Goal: Task Accomplishment & Management: Manage account settings

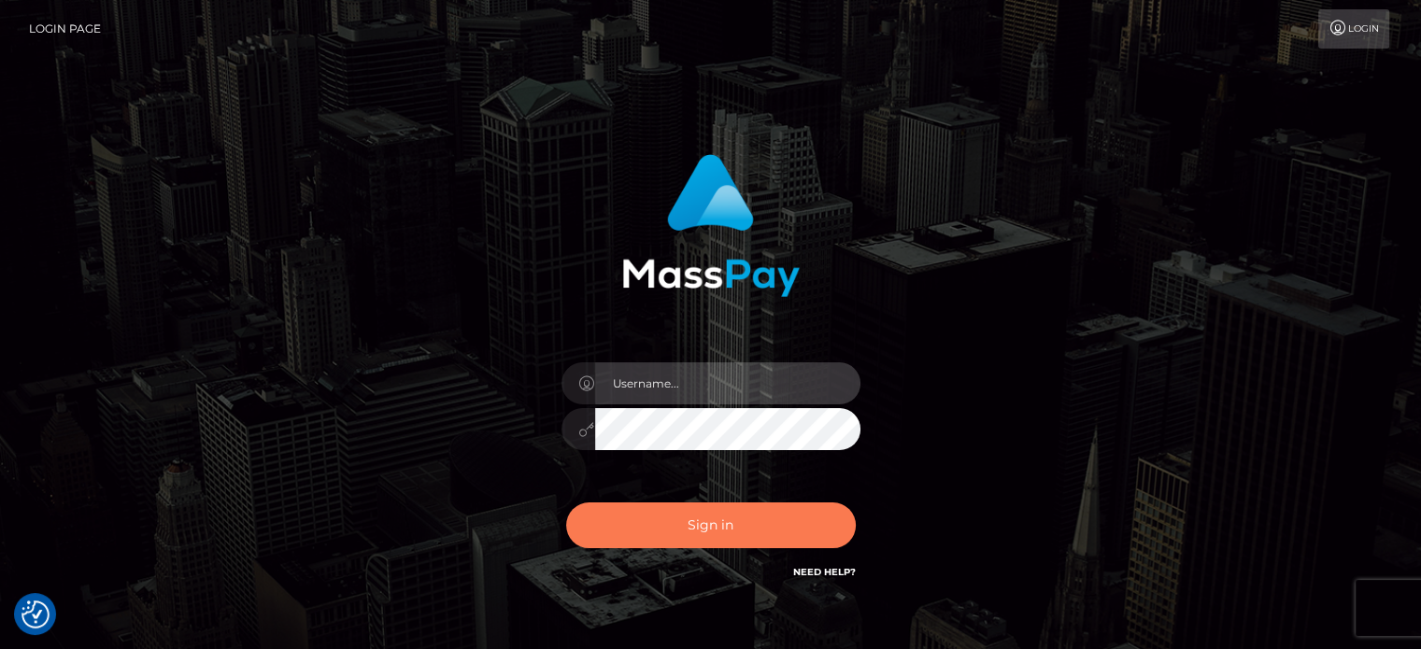
type input "[PERSON_NAME].Ace"
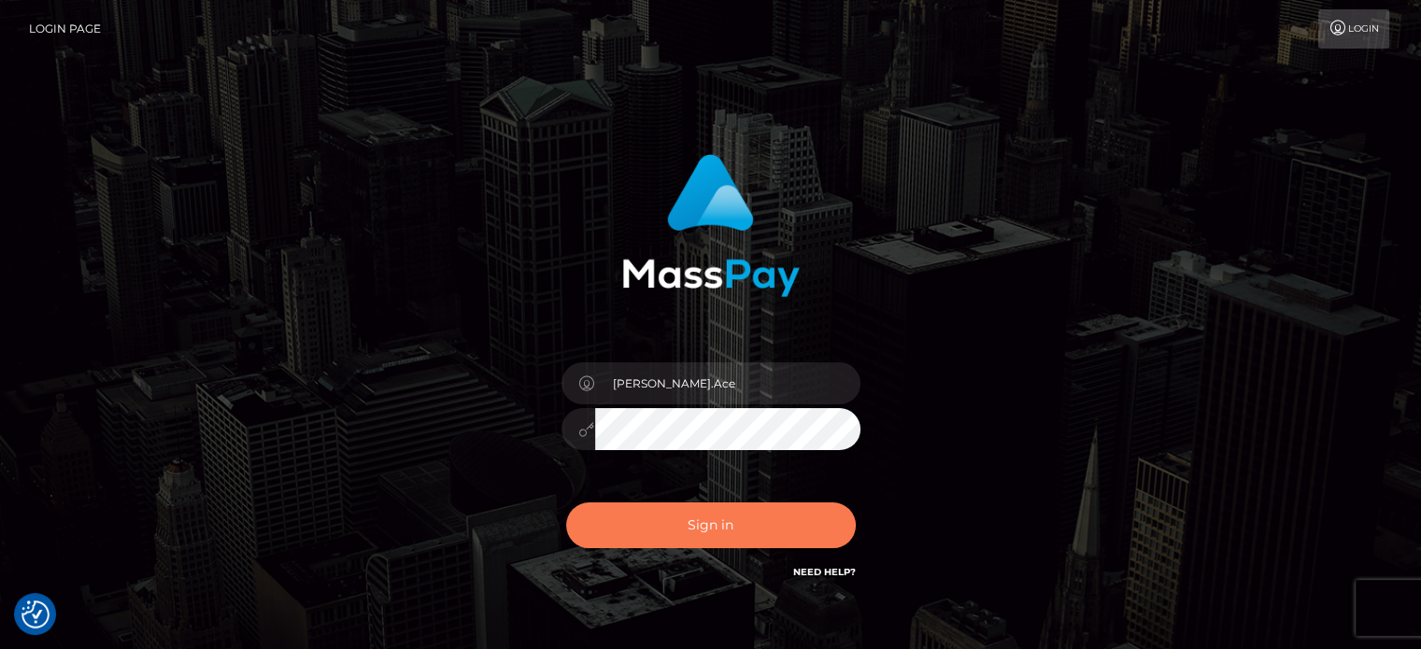
click at [746, 530] on button "Sign in" at bounding box center [711, 526] width 290 height 46
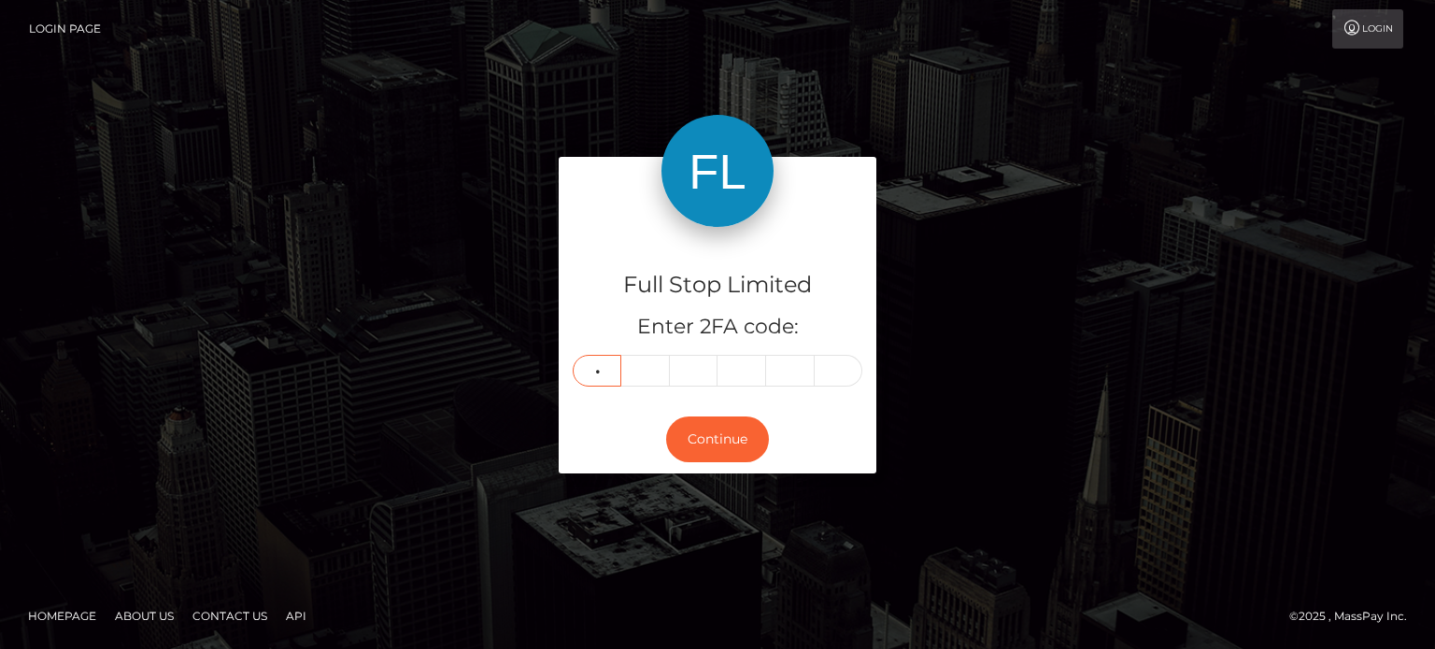
type input "0"
type input "3"
type input "0"
type input "3"
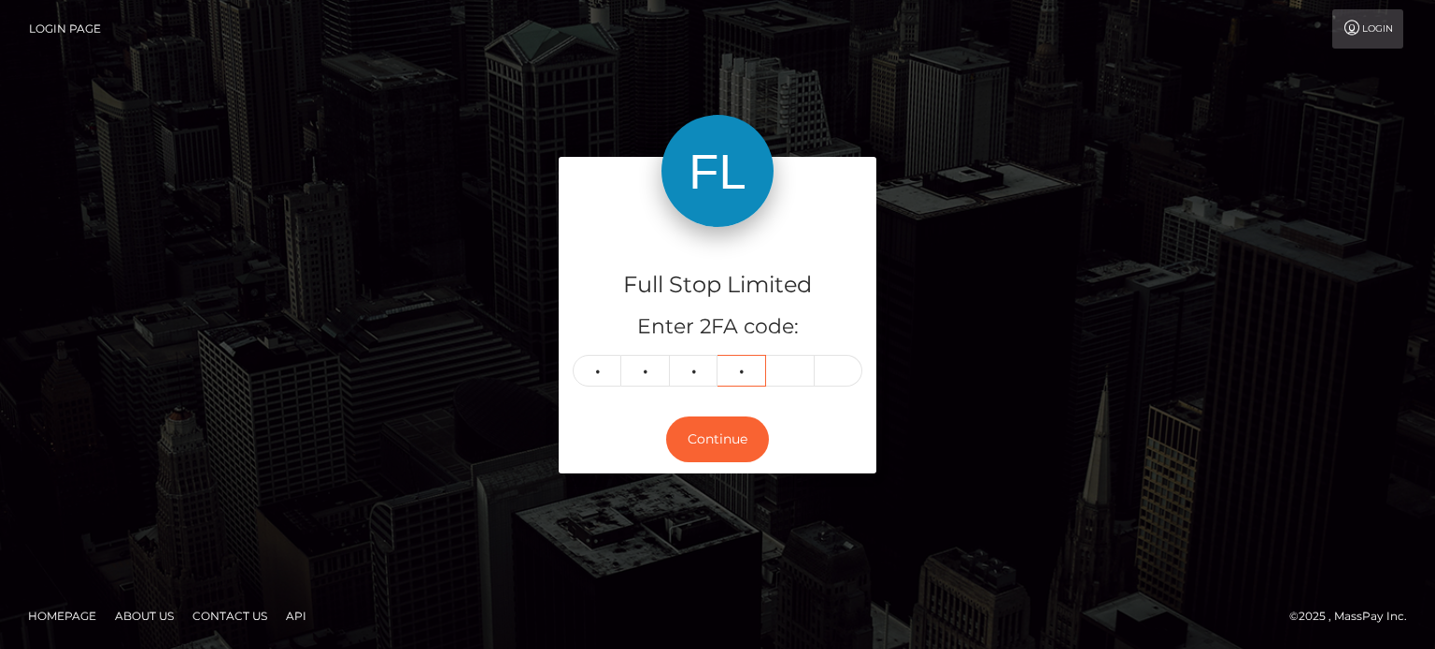
type input "5"
type input "1"
type input "6"
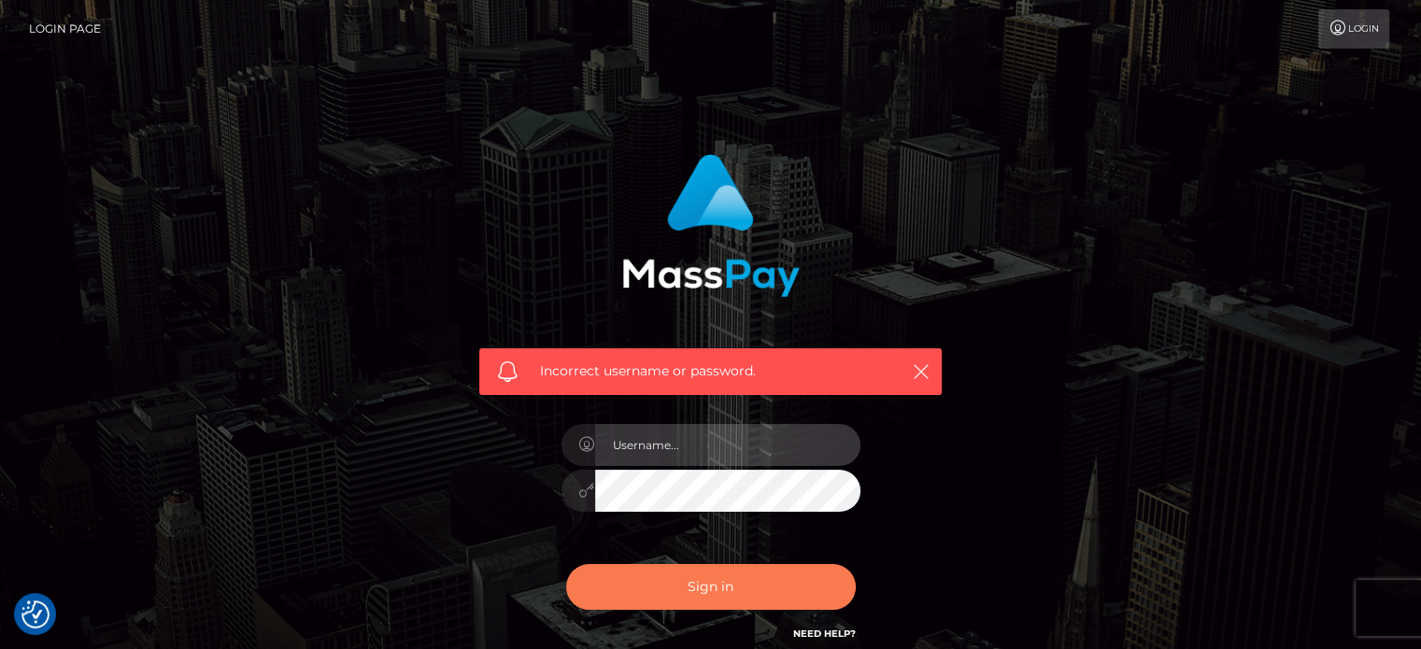
type input "[PERSON_NAME].Ace"
click at [708, 597] on button "Sign in" at bounding box center [711, 587] width 290 height 46
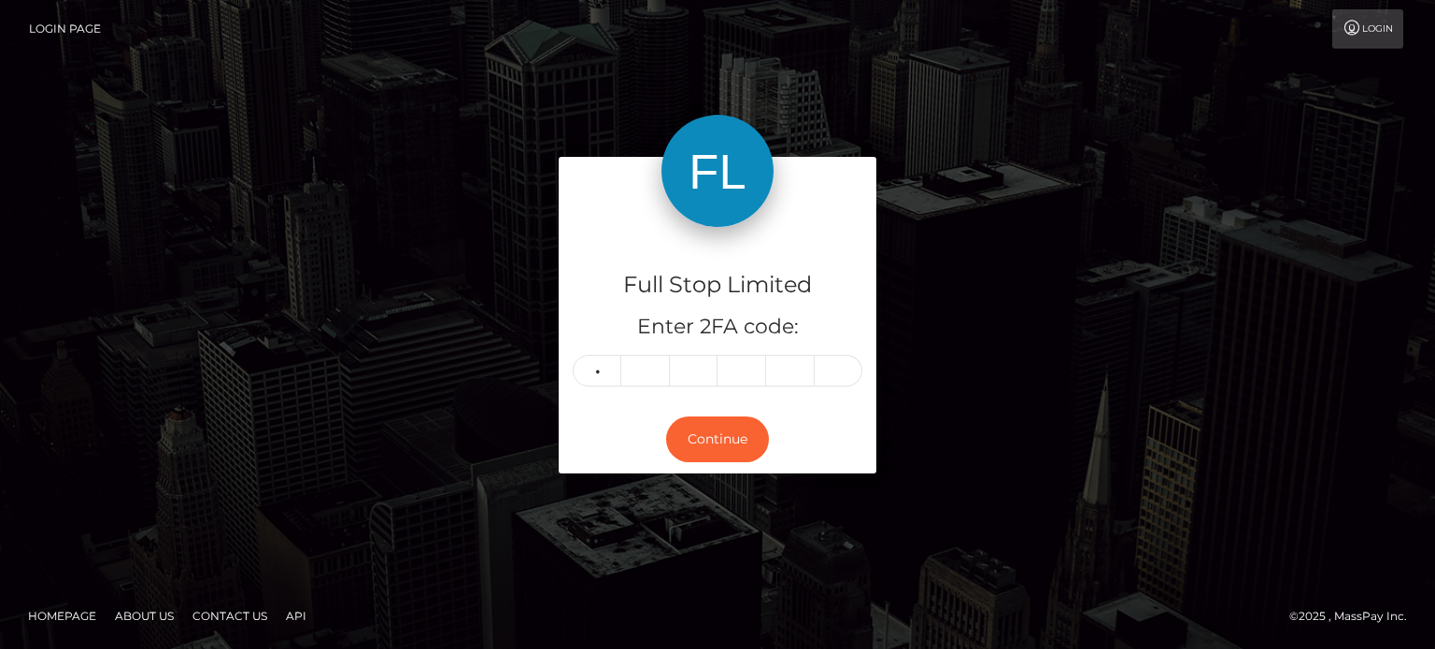
type input "3"
type input "1"
type input "9"
type input "8"
type input "4"
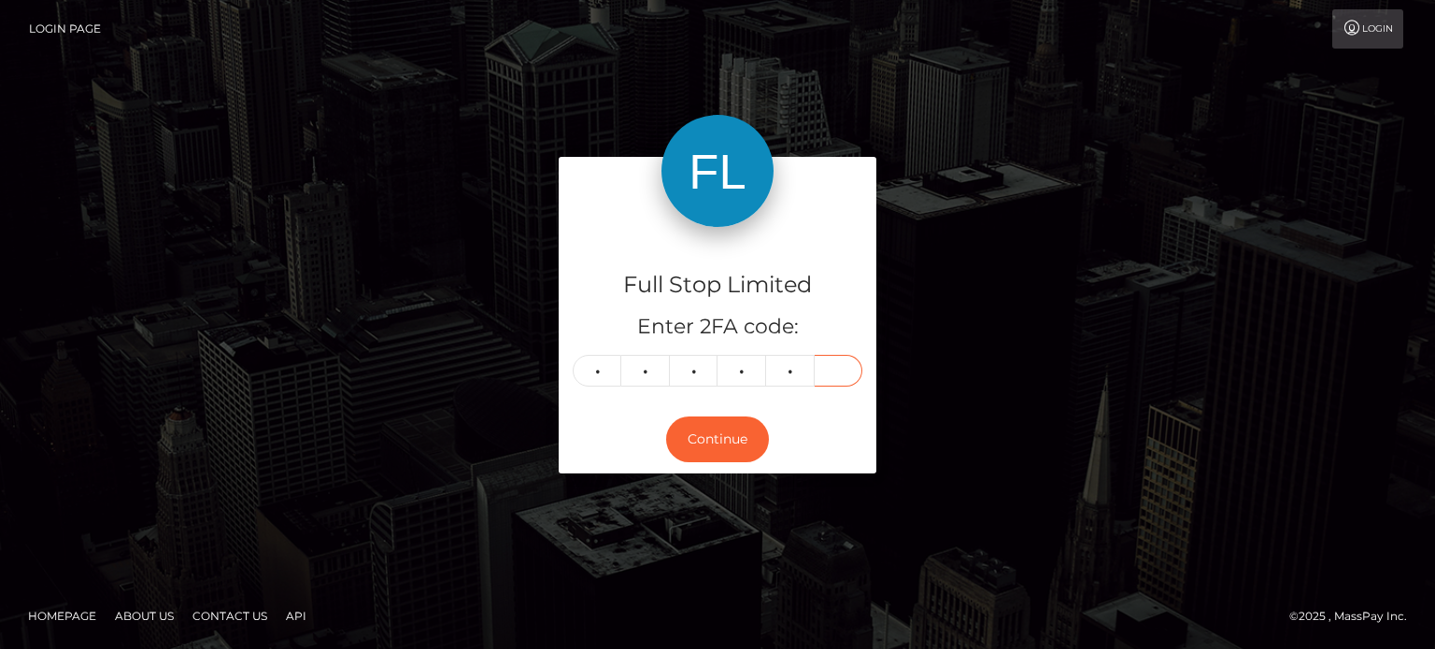
type input "9"
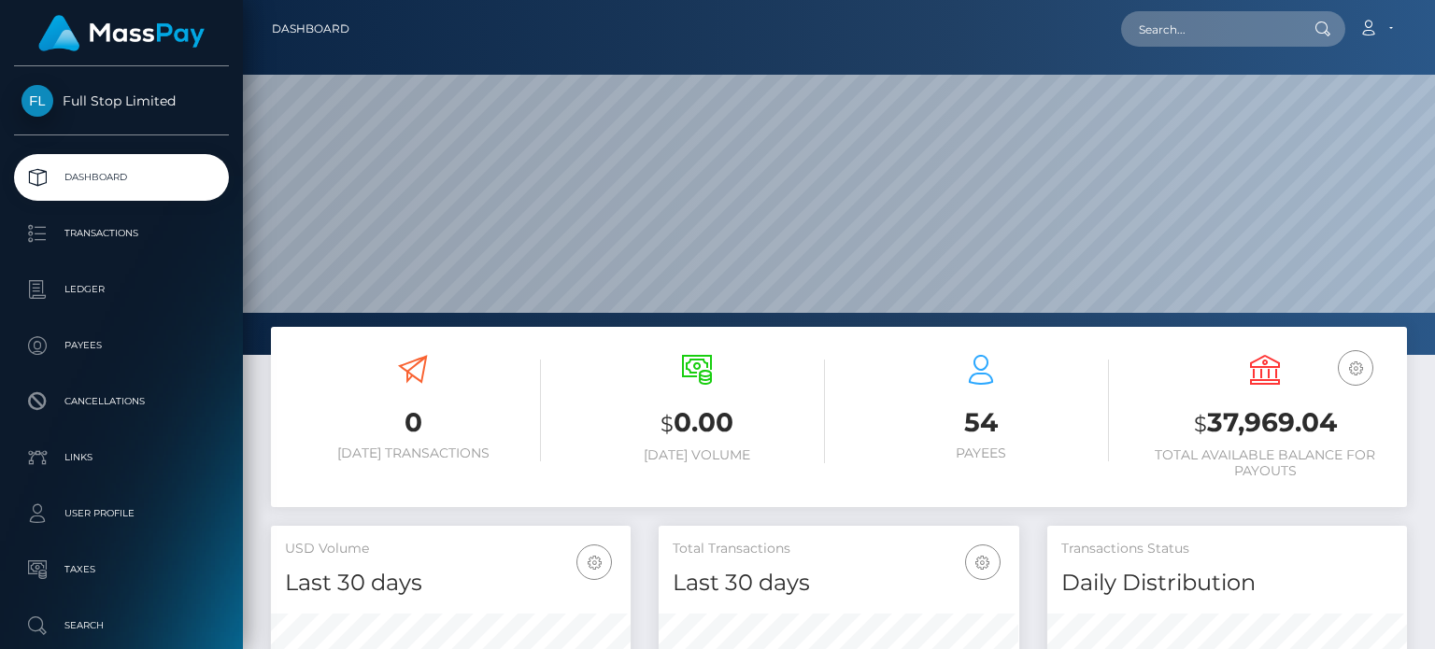
scroll to position [331, 359]
drag, startPoint x: 1338, startPoint y: 422, endPoint x: 1208, endPoint y: 420, distance: 129.9
click at [1208, 420] on h3 "$ 37,969.04" at bounding box center [1265, 424] width 256 height 38
copy h3 "37,969.04"
